Goal: Go to known website: Go to known website

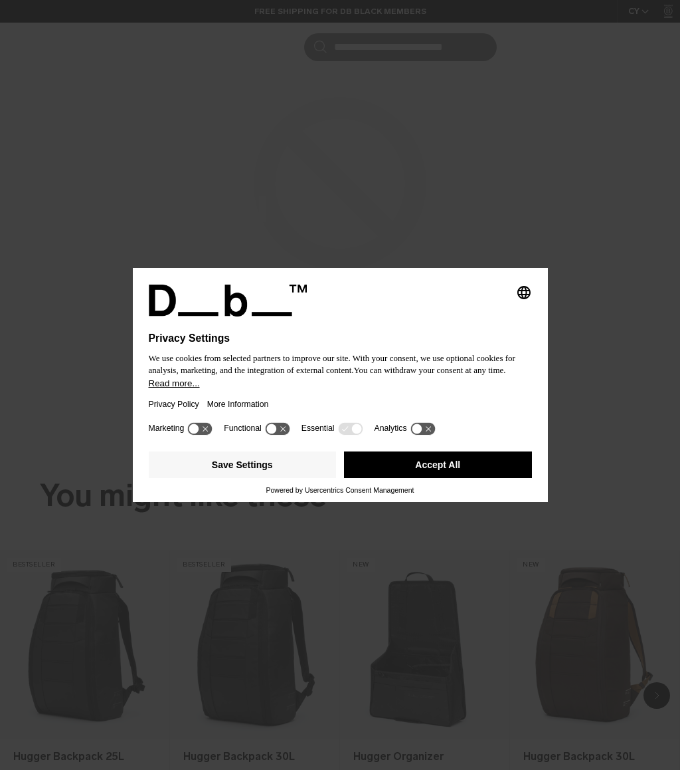
scroll to position [688, 0]
